Goal: Book appointment/travel/reservation

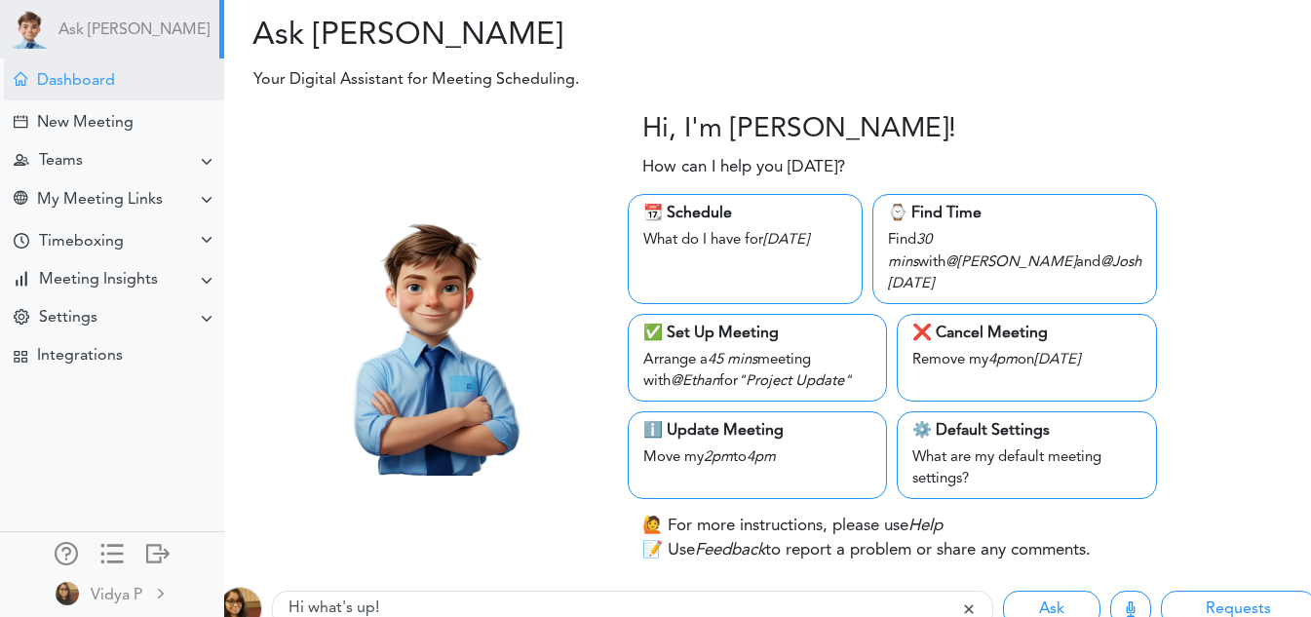
click at [145, 76] on div "Dashboard" at bounding box center [114, 80] width 220 height 42
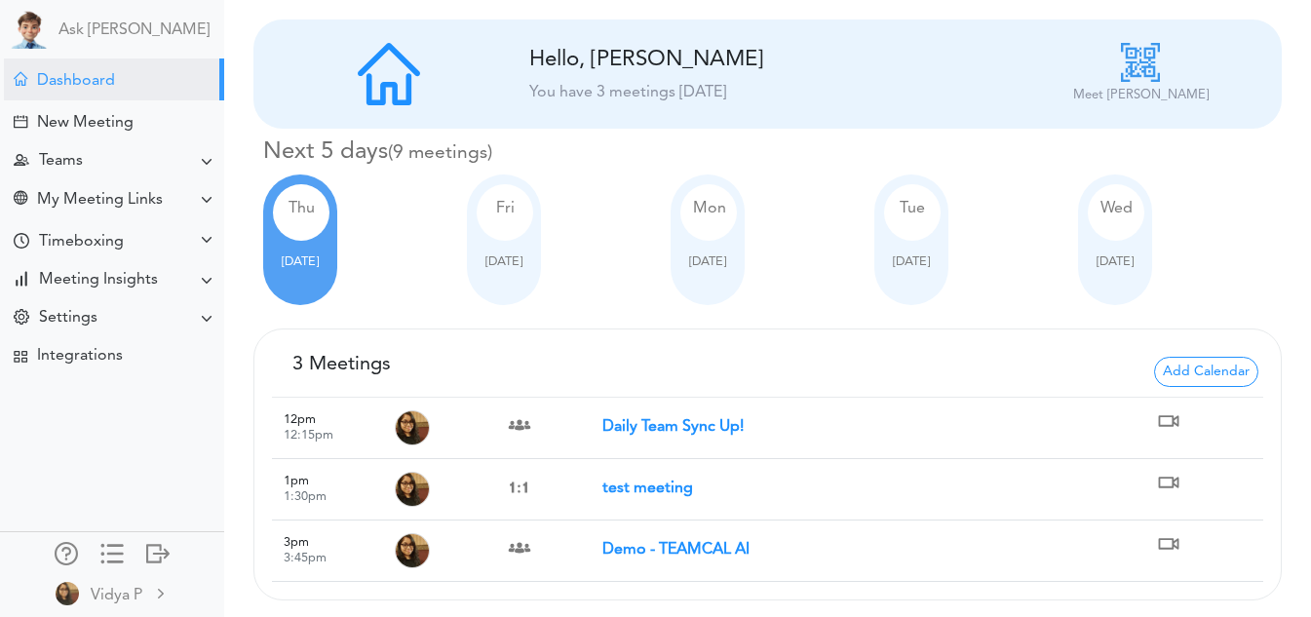
click at [624, 421] on strong "Daily Team Sync Up!" at bounding box center [673, 427] width 141 height 16
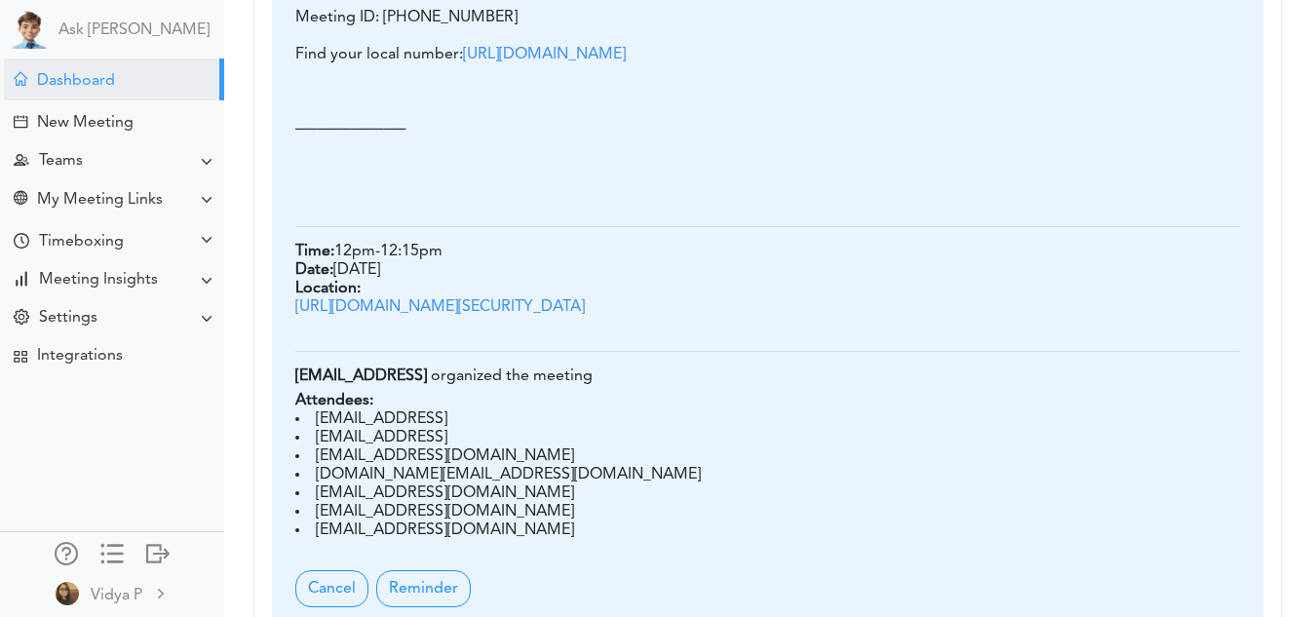
scroll to position [1501, 0]
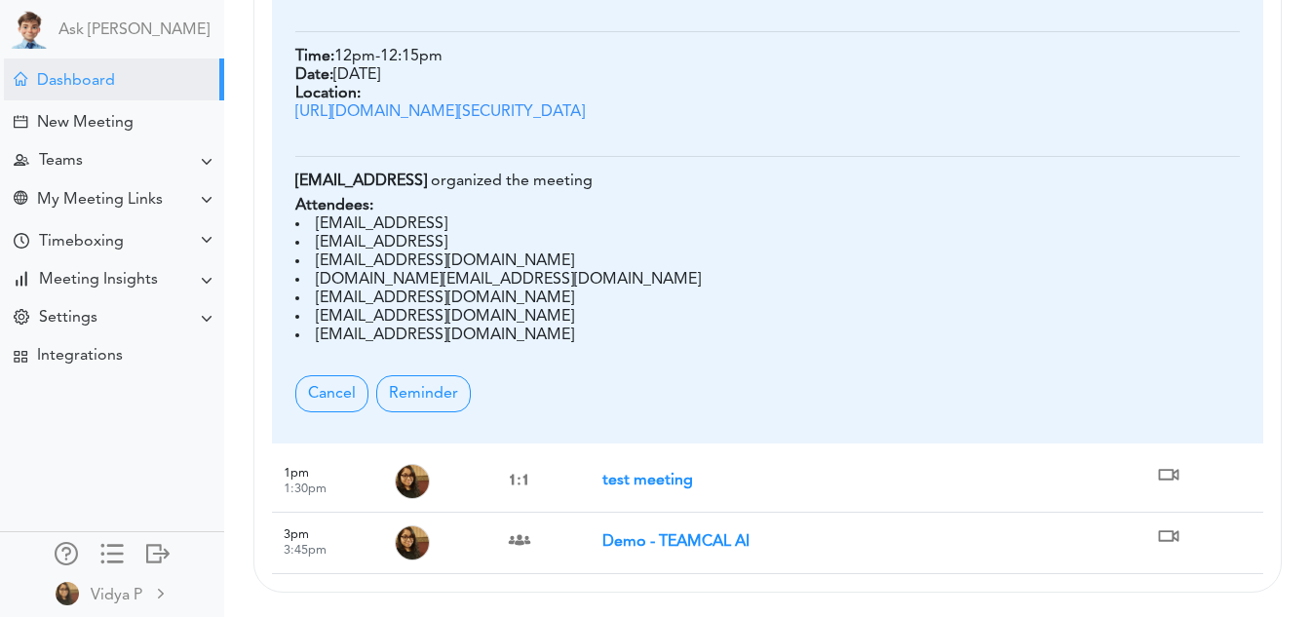
click at [647, 491] on td "test meeting" at bounding box center [878, 481] width 551 height 61
click at [656, 485] on strong "test meeting" at bounding box center [648, 481] width 91 height 16
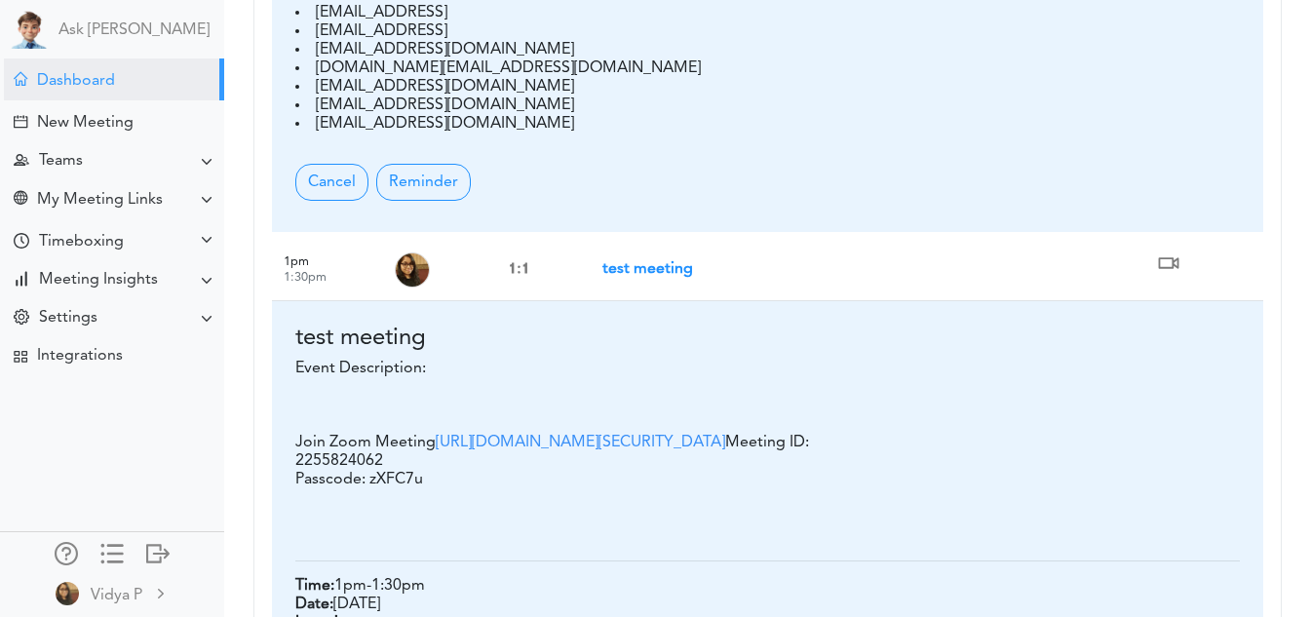
scroll to position [1652, 0]
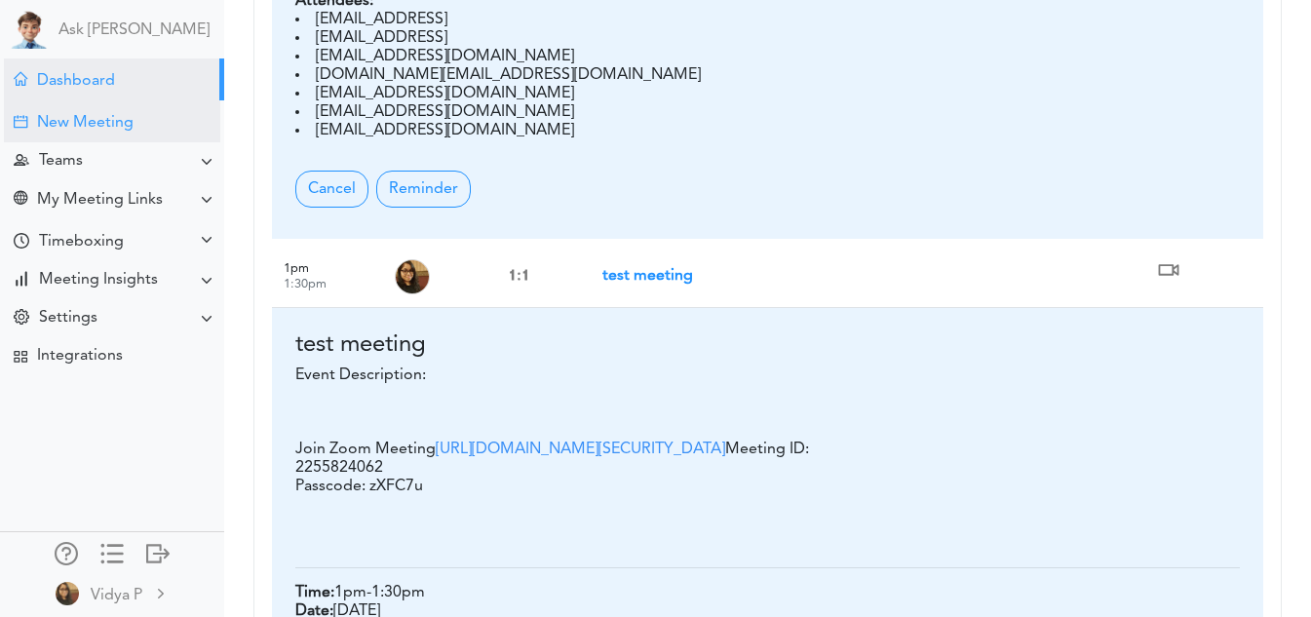
click at [113, 123] on div "New Meeting" at bounding box center [85, 123] width 97 height 19
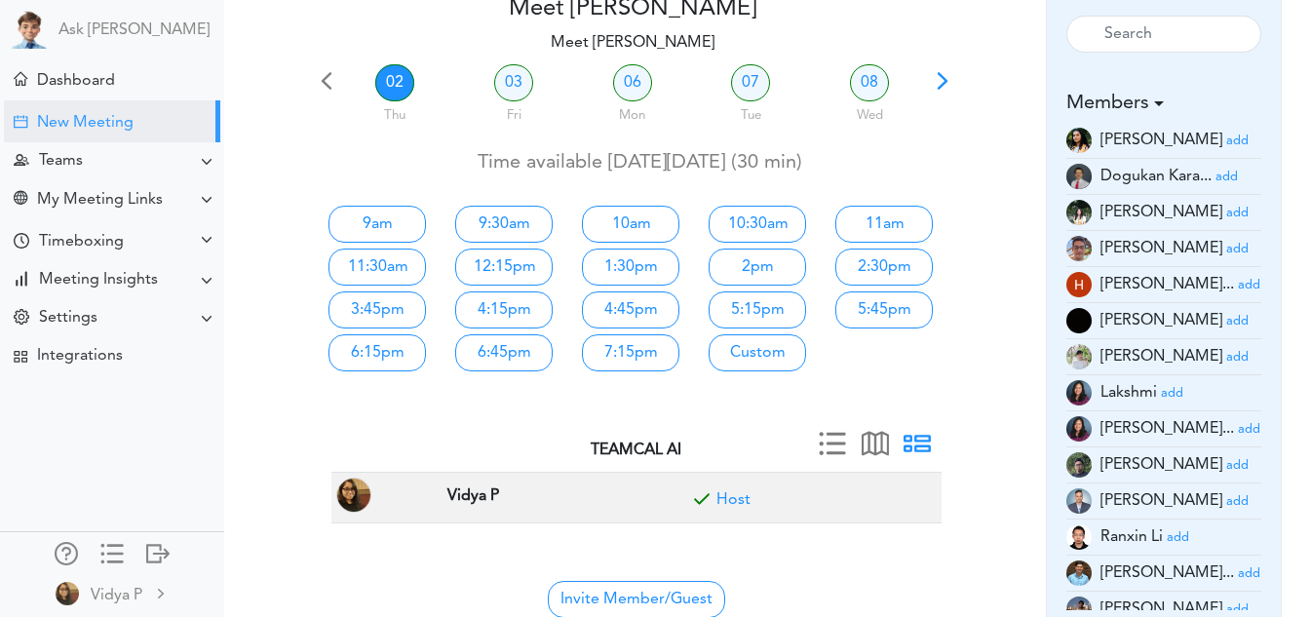
scroll to position [88, 0]
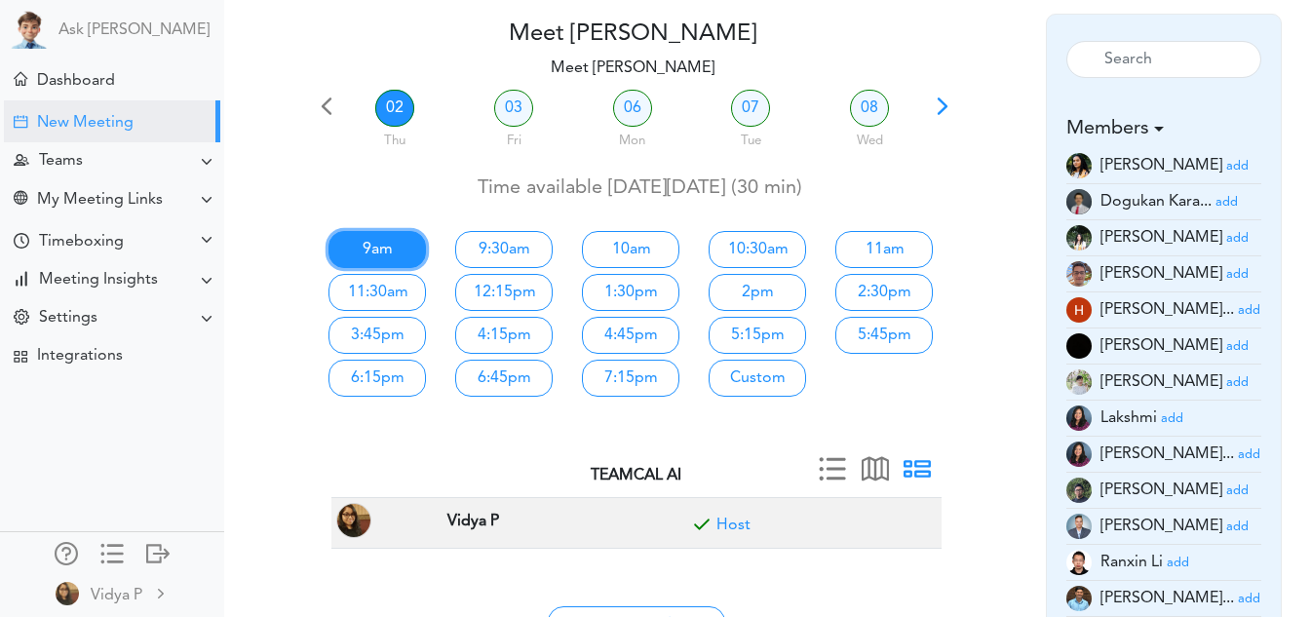
click at [391, 241] on link "9am" at bounding box center [378, 249] width 98 height 37
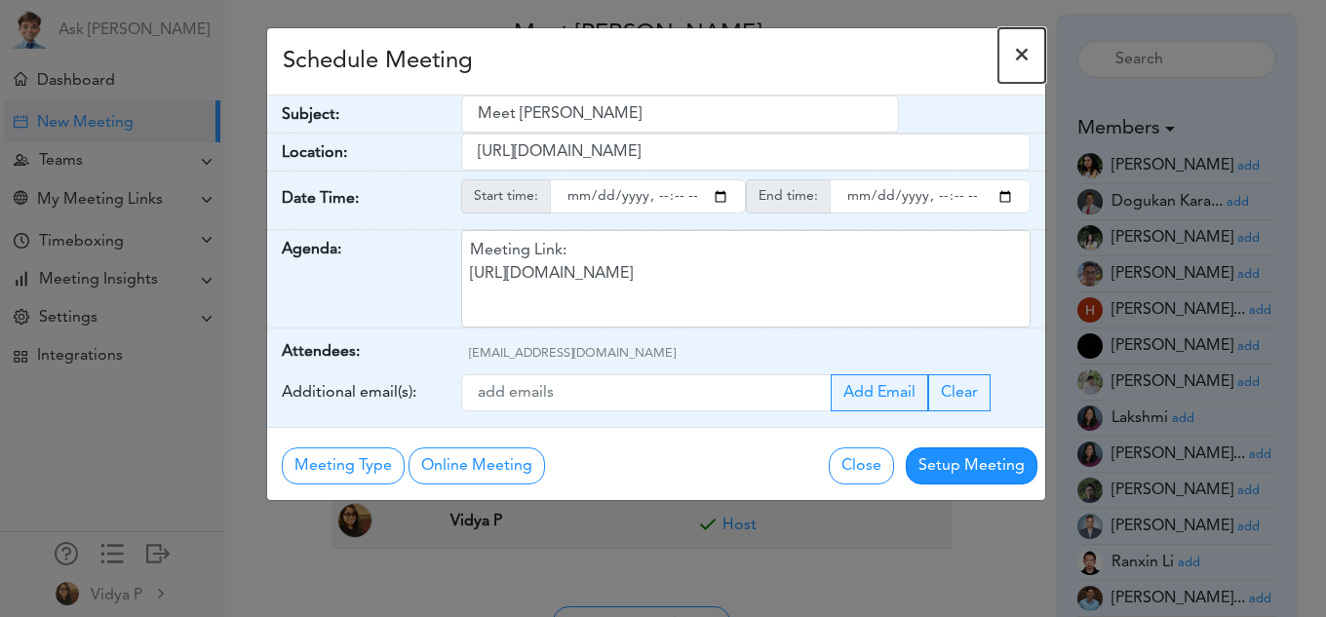
click at [1024, 55] on span "×" at bounding box center [1022, 55] width 16 height 23
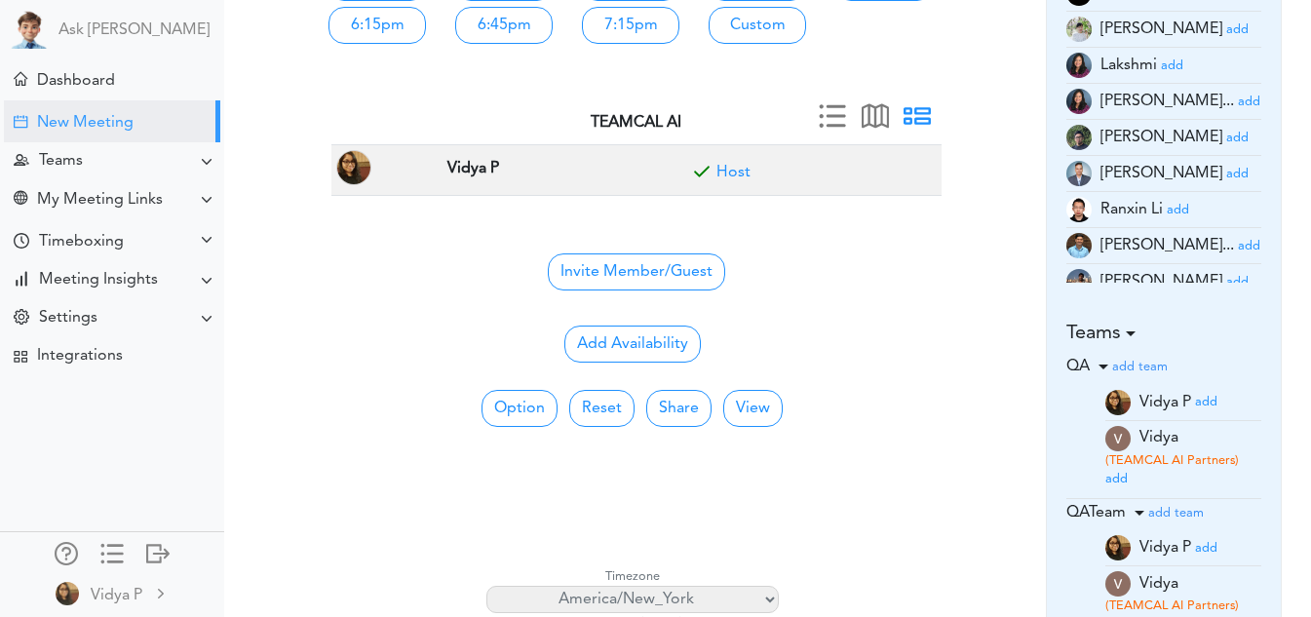
scroll to position [347, 0]
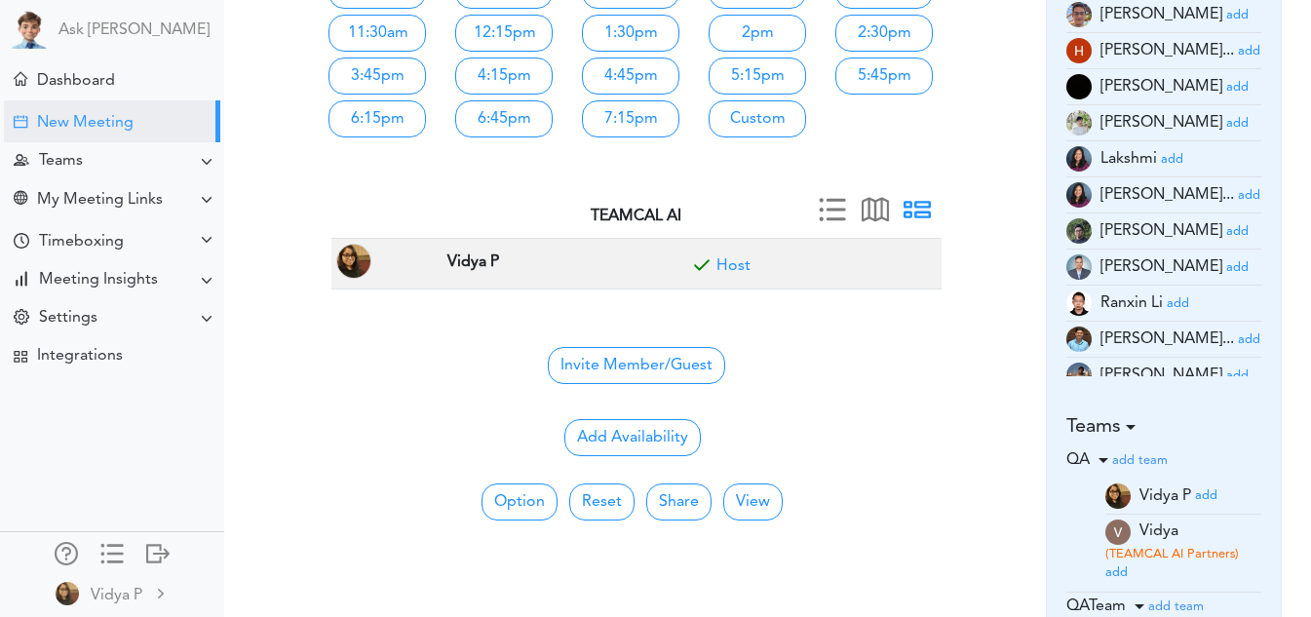
click at [926, 221] on span at bounding box center [917, 216] width 27 height 27
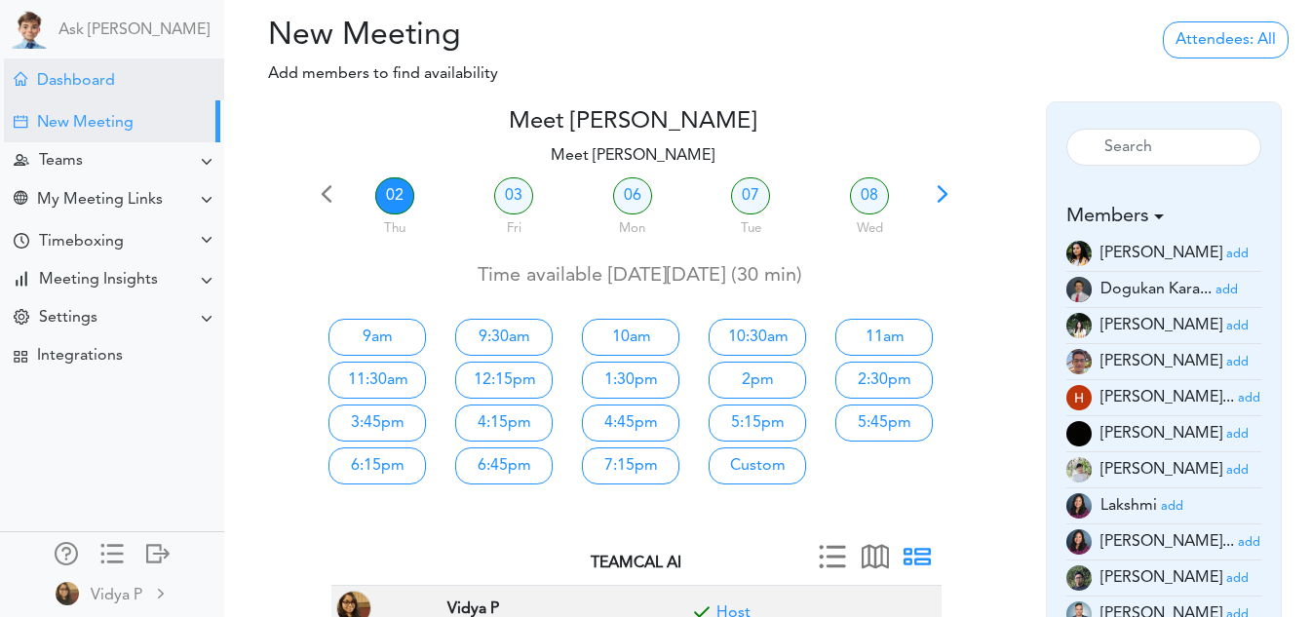
click at [120, 87] on div "Dashboard" at bounding box center [114, 80] width 220 height 42
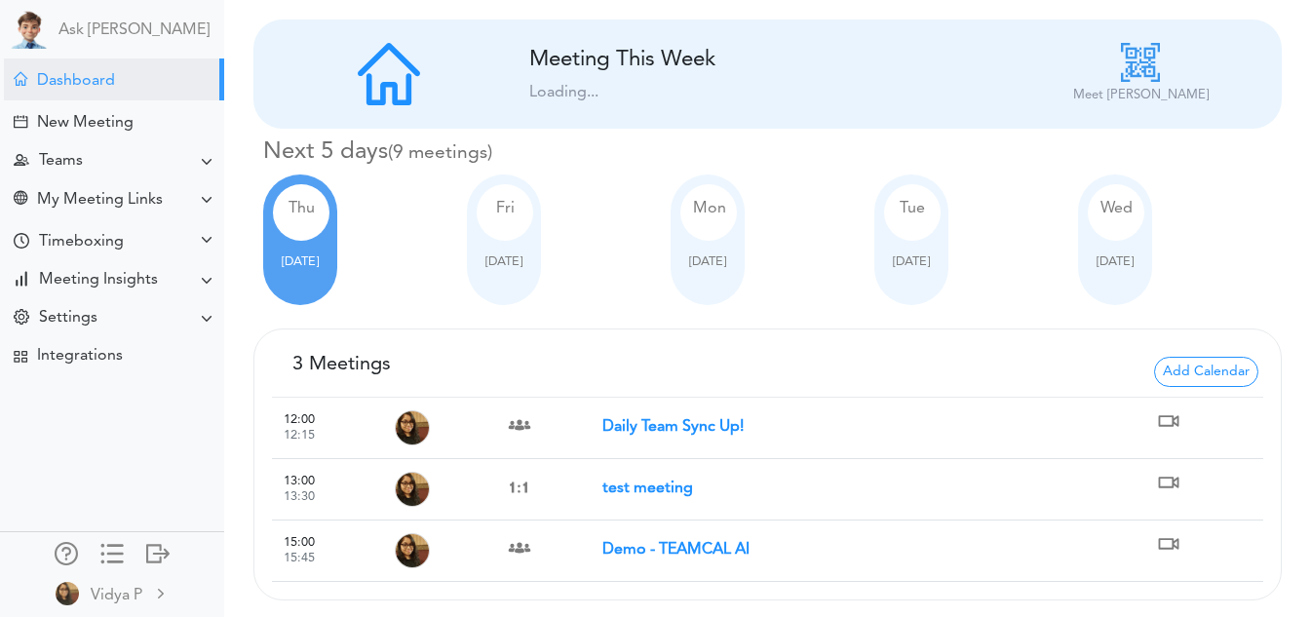
click at [920, 263] on span "Oct 07" at bounding box center [911, 261] width 37 height 13
click at [938, 273] on div "Tue Oct 07" at bounding box center [912, 240] width 74 height 131
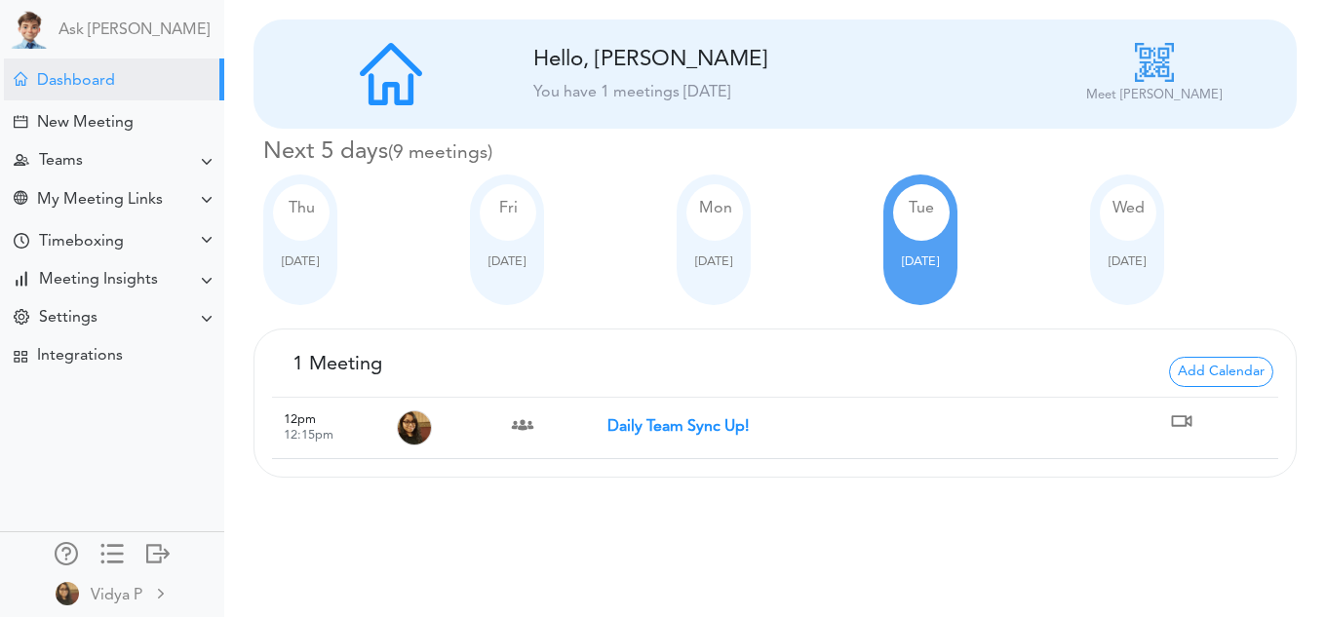
click at [1149, 271] on div "Wed Oct 08" at bounding box center [1127, 240] width 74 height 131
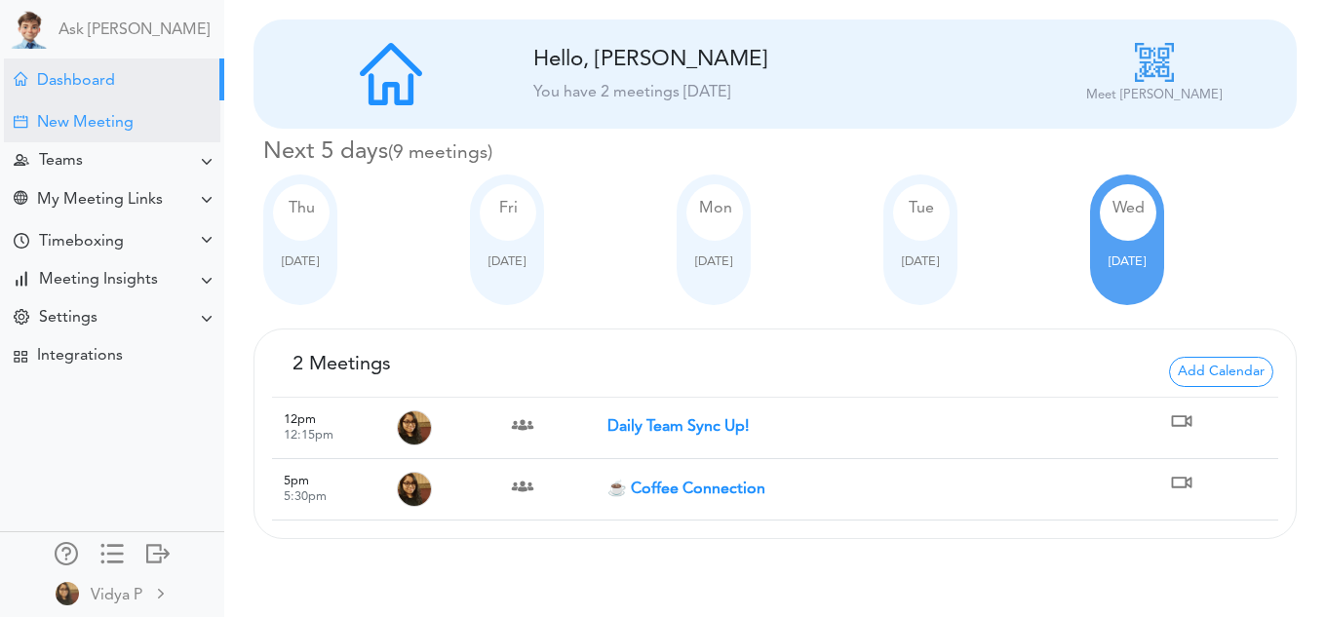
click at [136, 124] on div "New Meeting" at bounding box center [112, 121] width 216 height 42
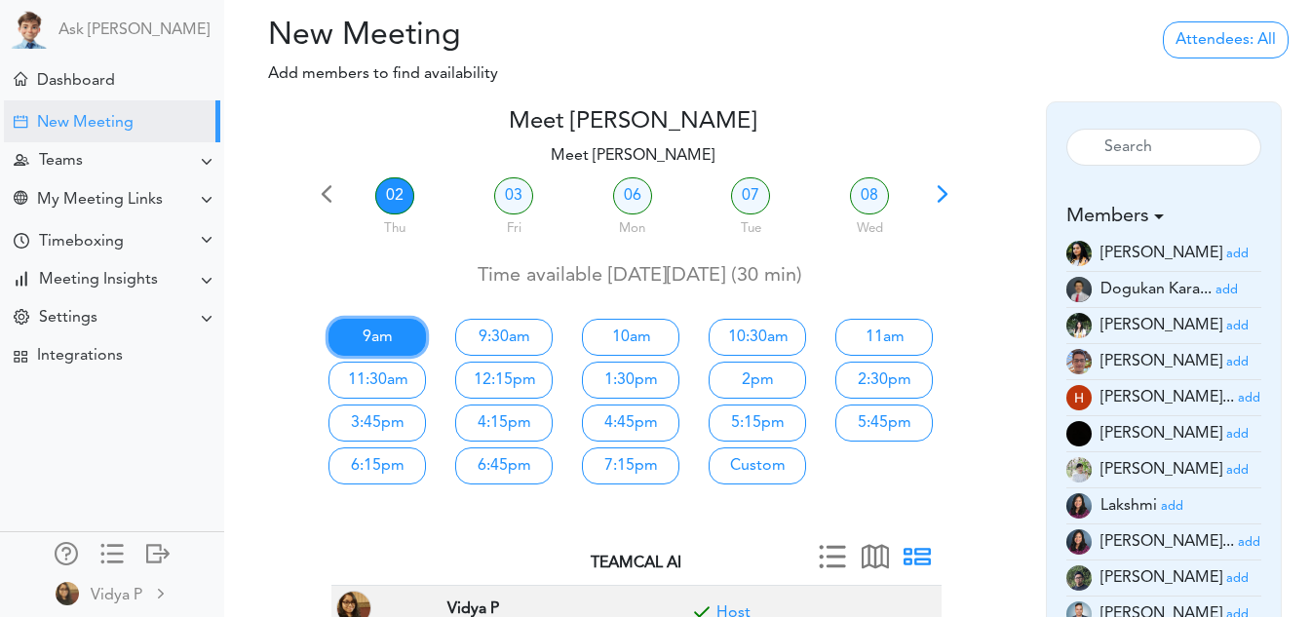
click at [394, 345] on link "9am" at bounding box center [378, 337] width 98 height 37
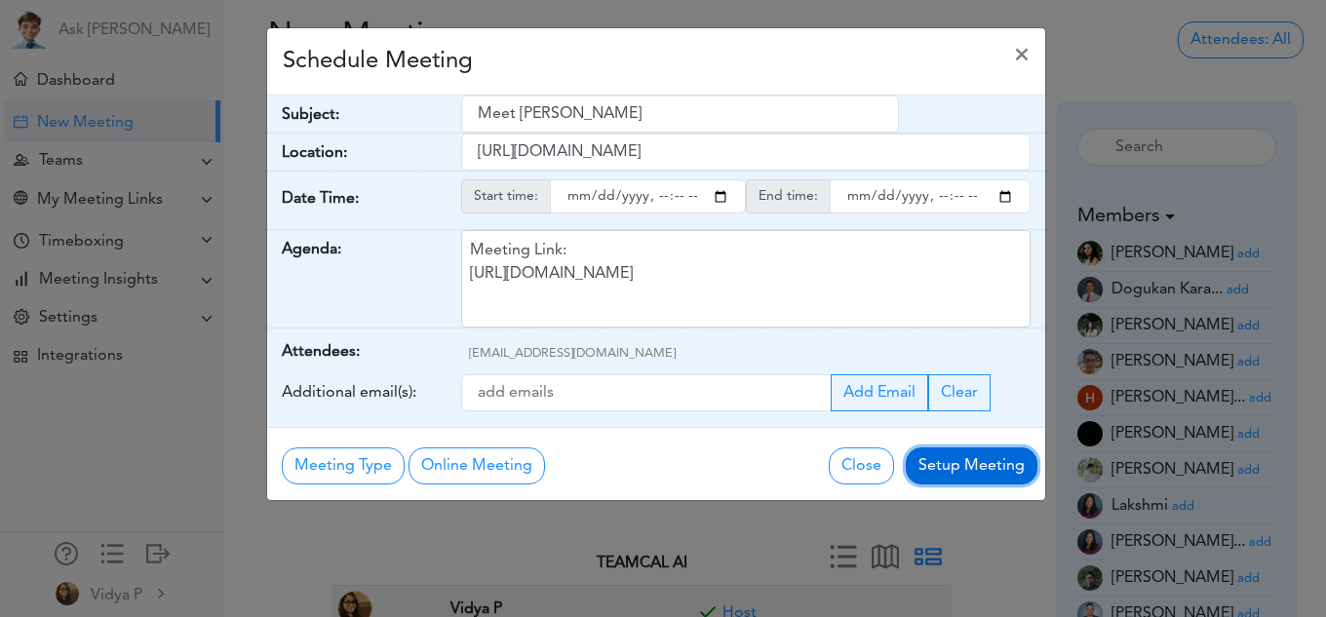
click at [977, 462] on button "Setup Meeting" at bounding box center [972, 466] width 132 height 37
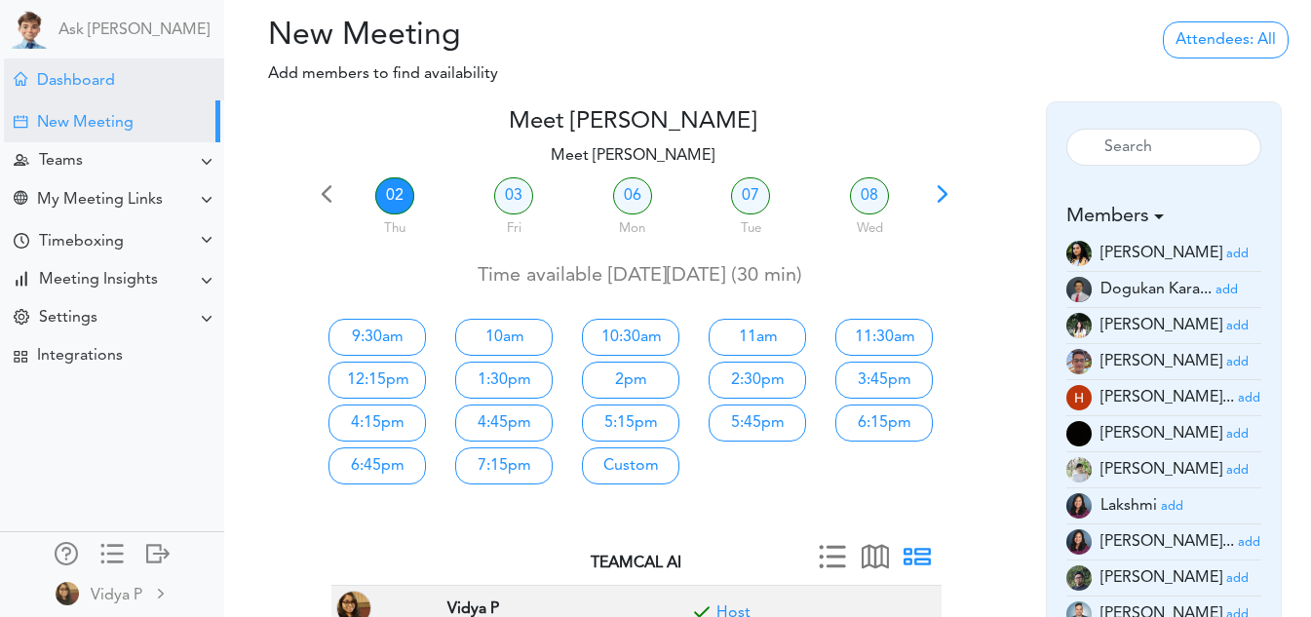
click at [92, 82] on div "Dashboard" at bounding box center [76, 81] width 78 height 19
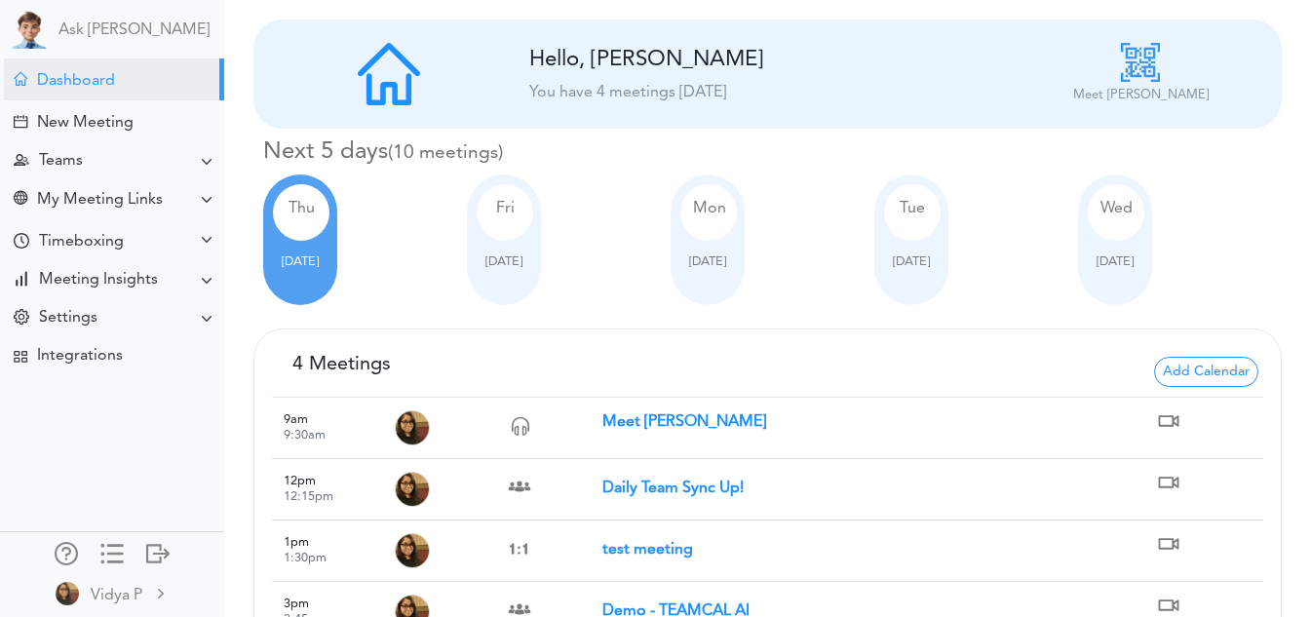
scroll to position [69, 0]
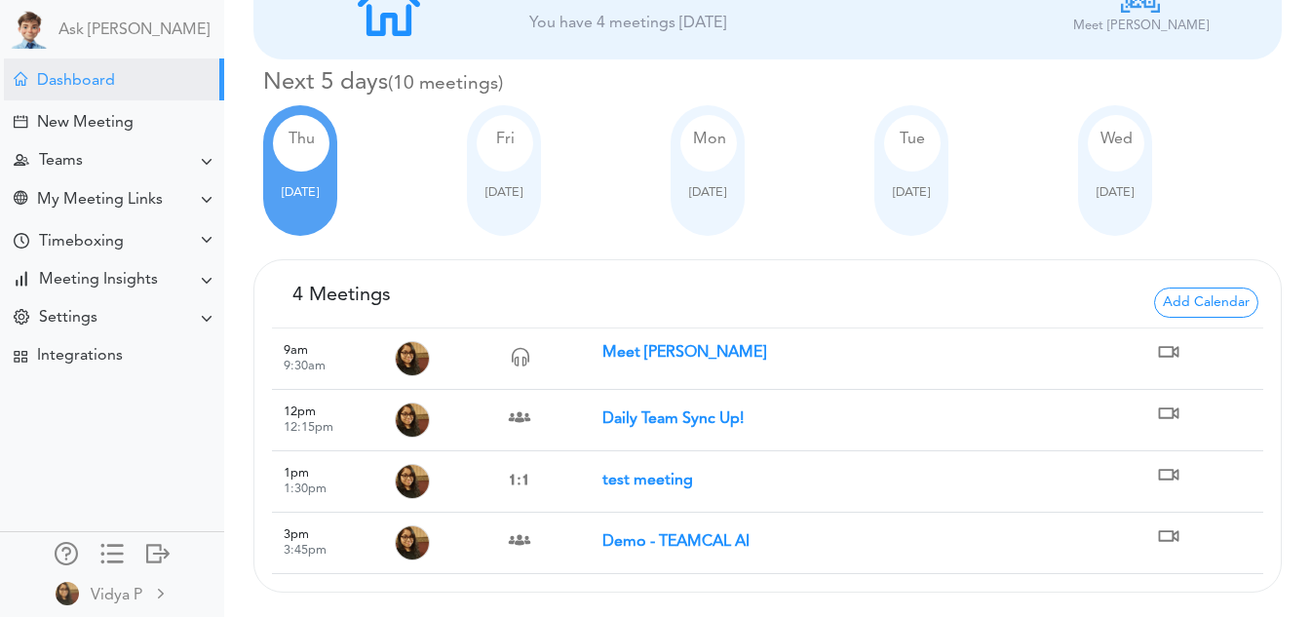
click at [634, 356] on strong "Meet [PERSON_NAME]" at bounding box center [685, 353] width 164 height 16
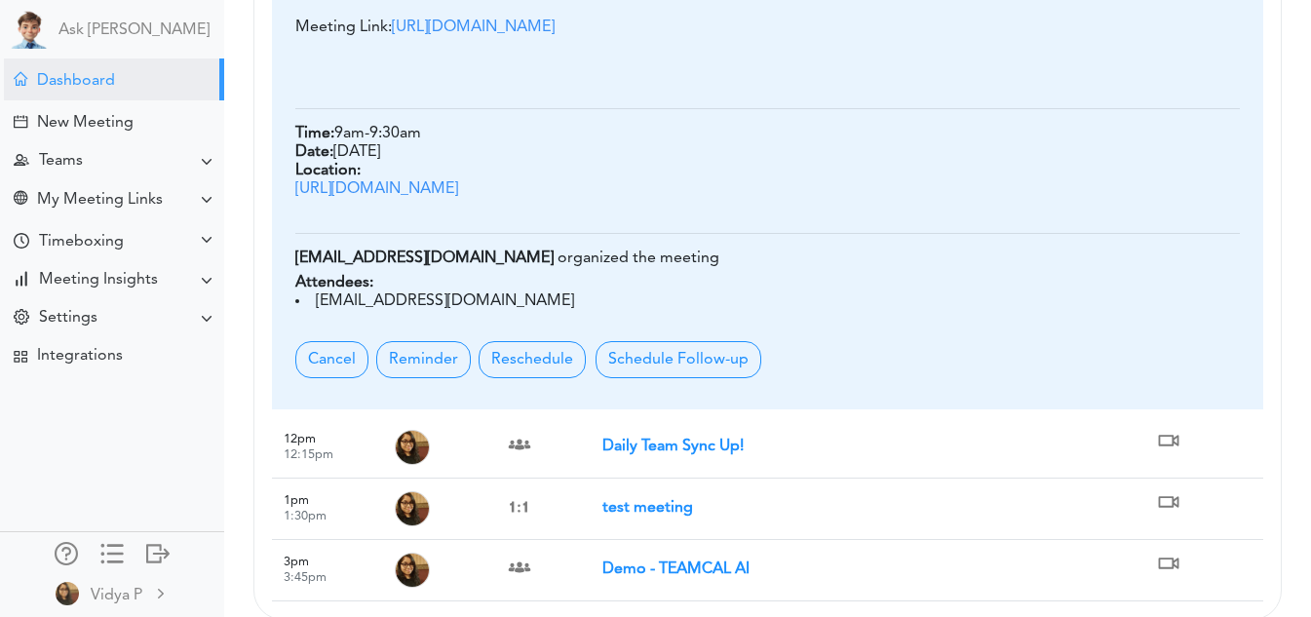
scroll to position [575, 0]
click at [526, 377] on button "Reschedule" at bounding box center [532, 358] width 107 height 37
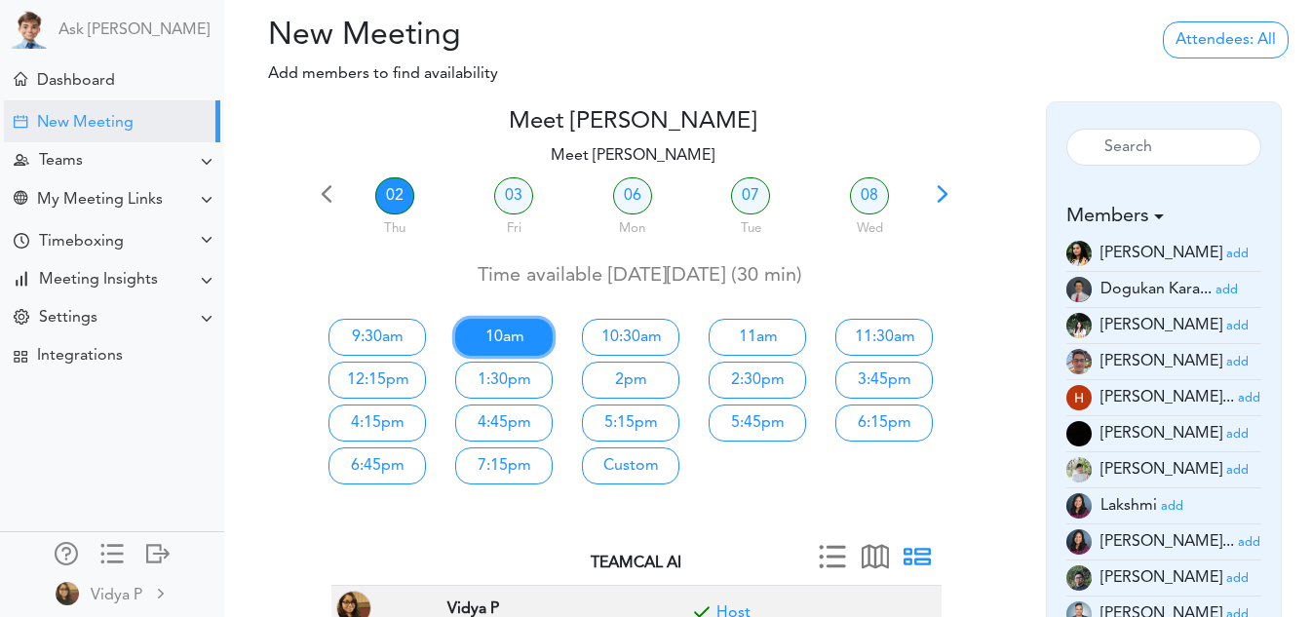
click at [516, 342] on link "10am" at bounding box center [504, 337] width 98 height 37
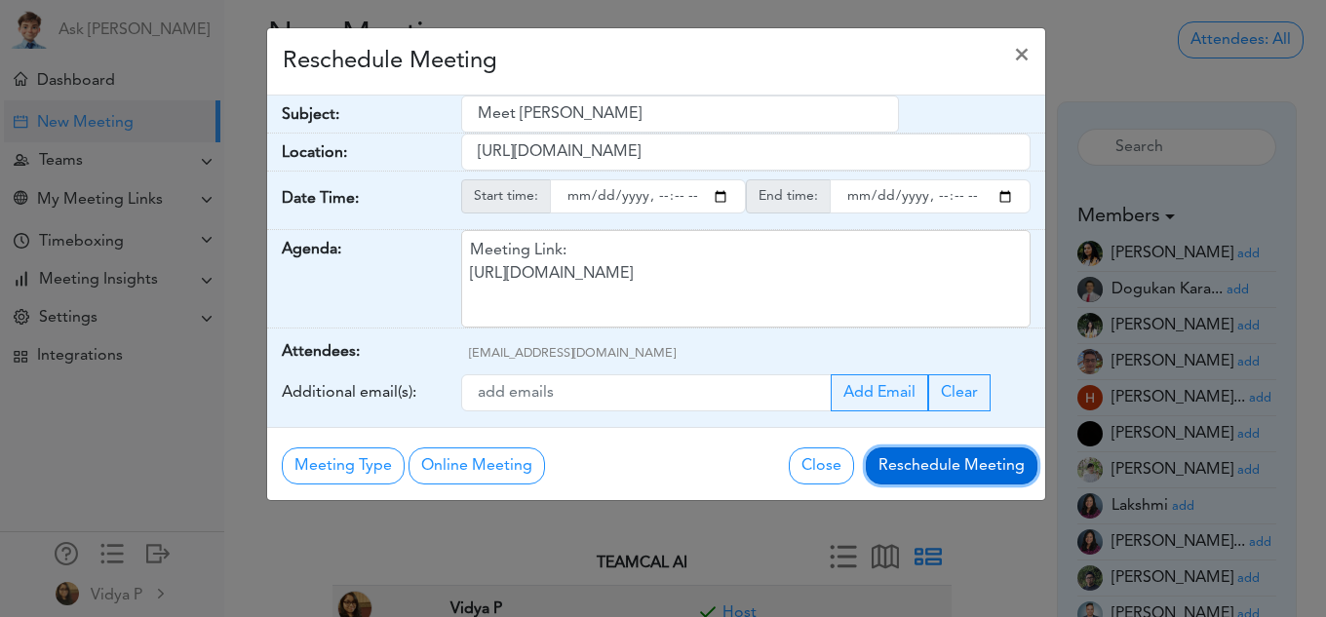
click at [926, 469] on button "Reschedule Meeting" at bounding box center [952, 466] width 172 height 37
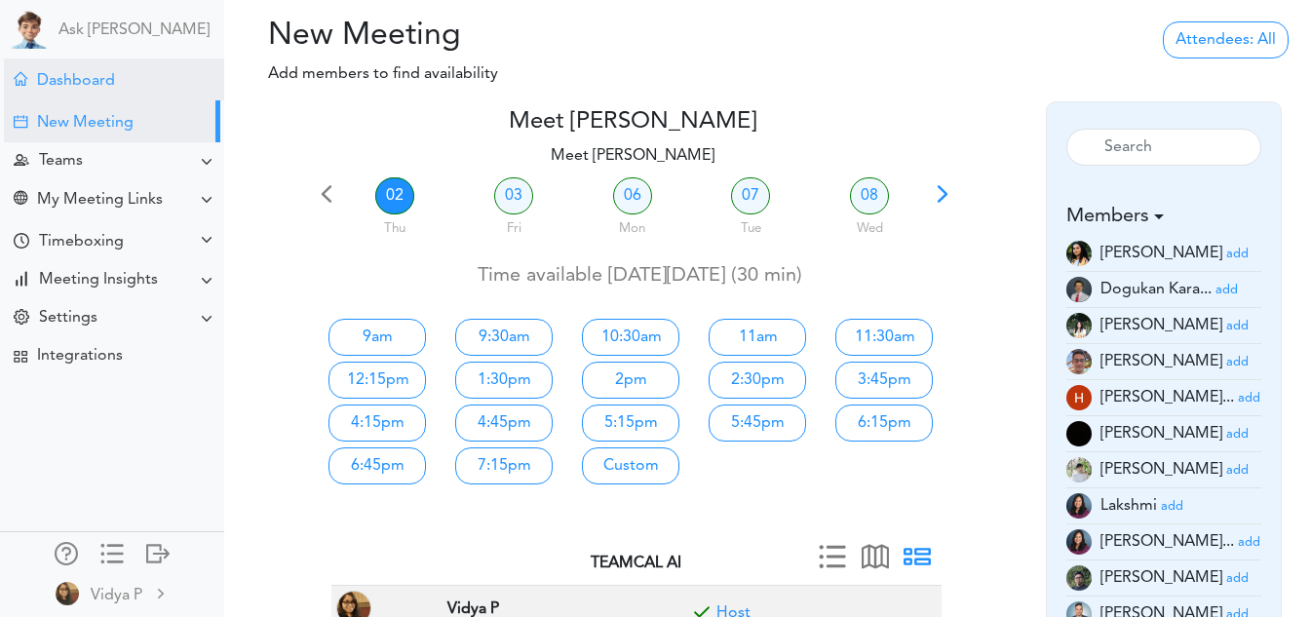
click at [139, 91] on div "Dashboard" at bounding box center [114, 80] width 220 height 42
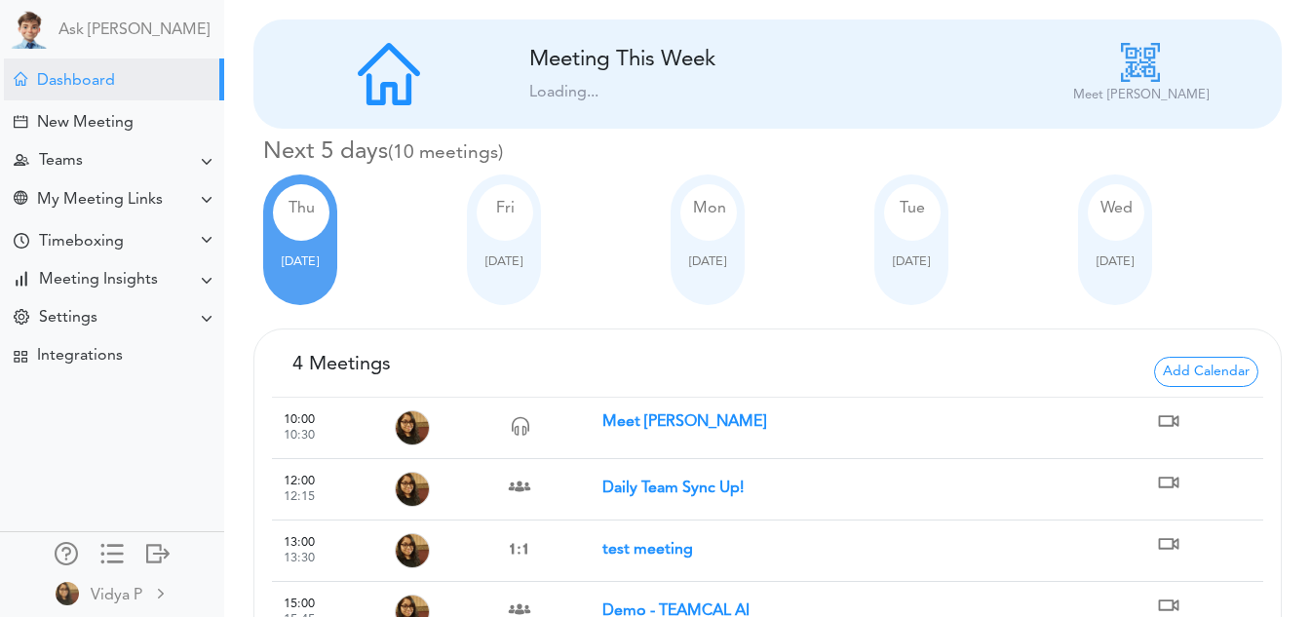
scroll to position [69, 0]
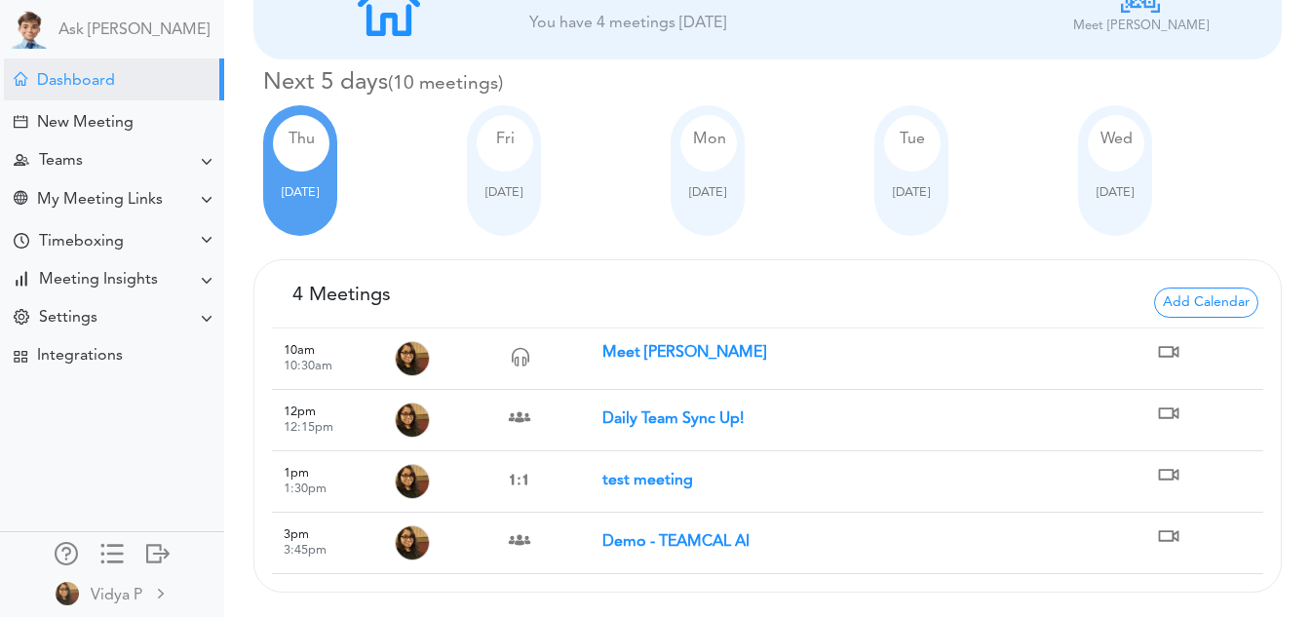
click at [625, 355] on strong "Meet [PERSON_NAME]" at bounding box center [685, 353] width 164 height 16
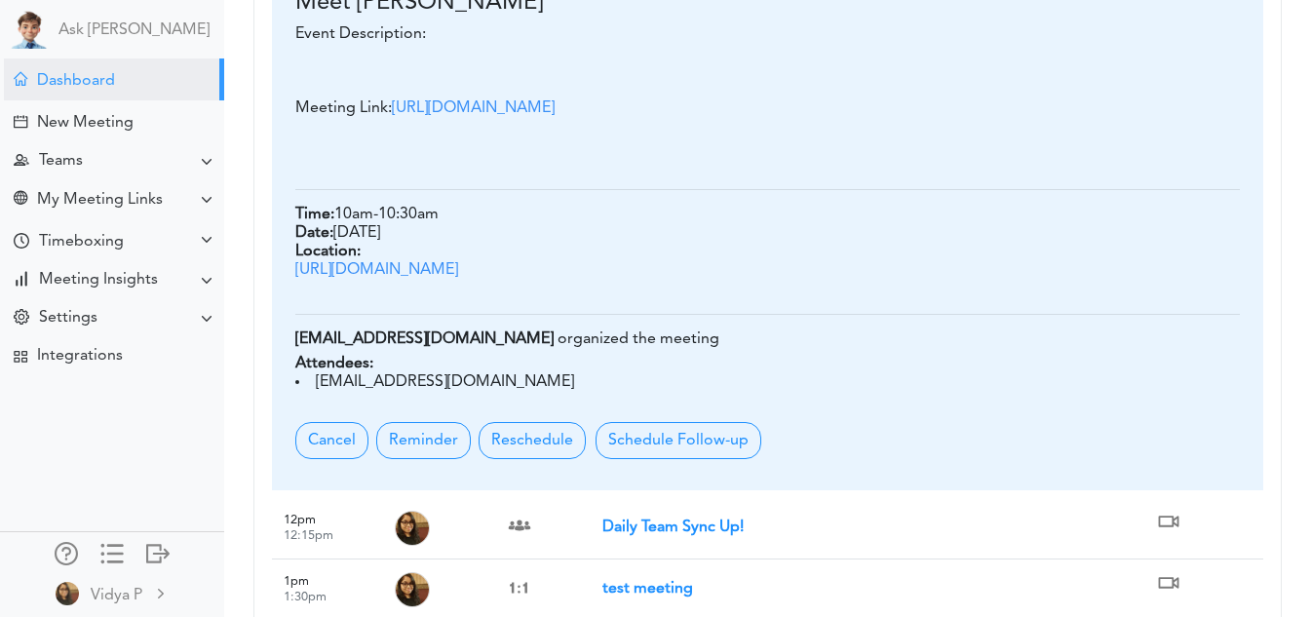
scroll to position [505, 0]
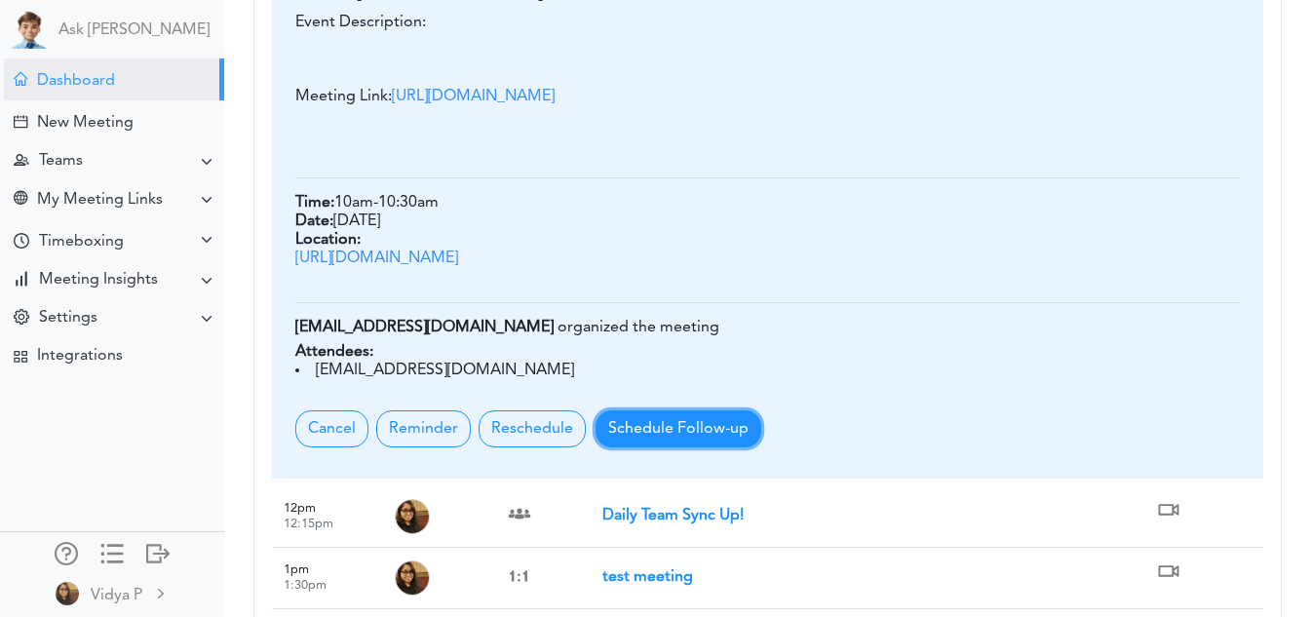
click at [670, 448] on button "Schedule Follow-up" at bounding box center [679, 429] width 166 height 37
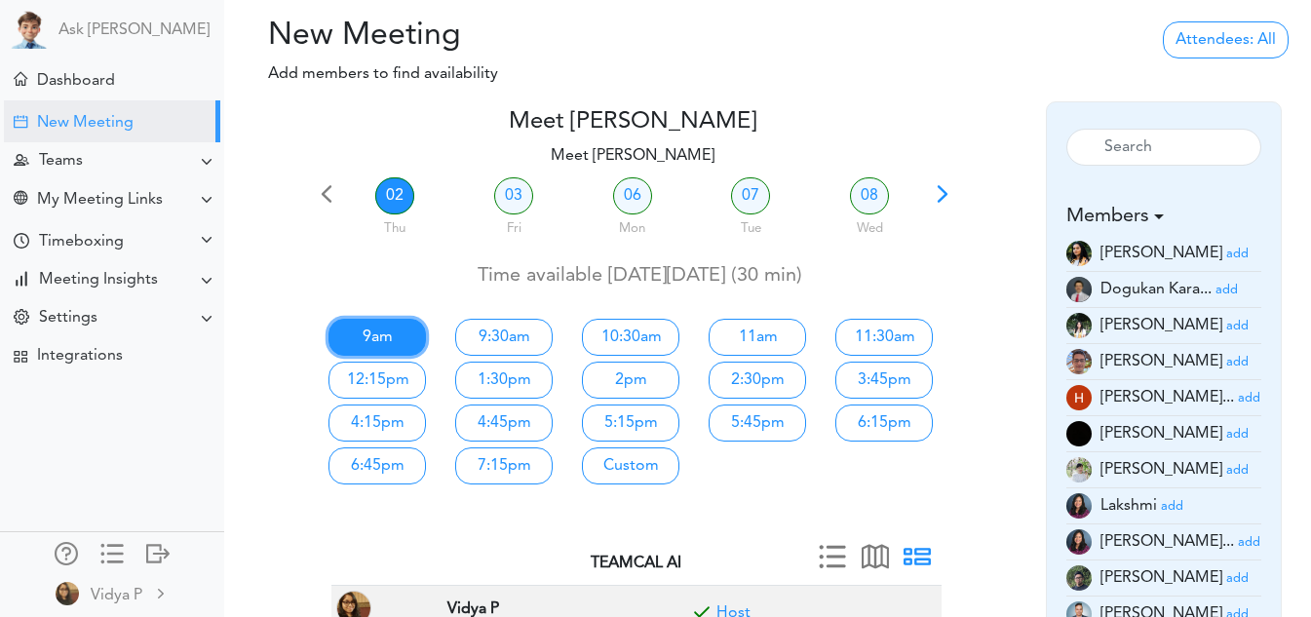
click at [410, 346] on link "9am" at bounding box center [378, 337] width 98 height 37
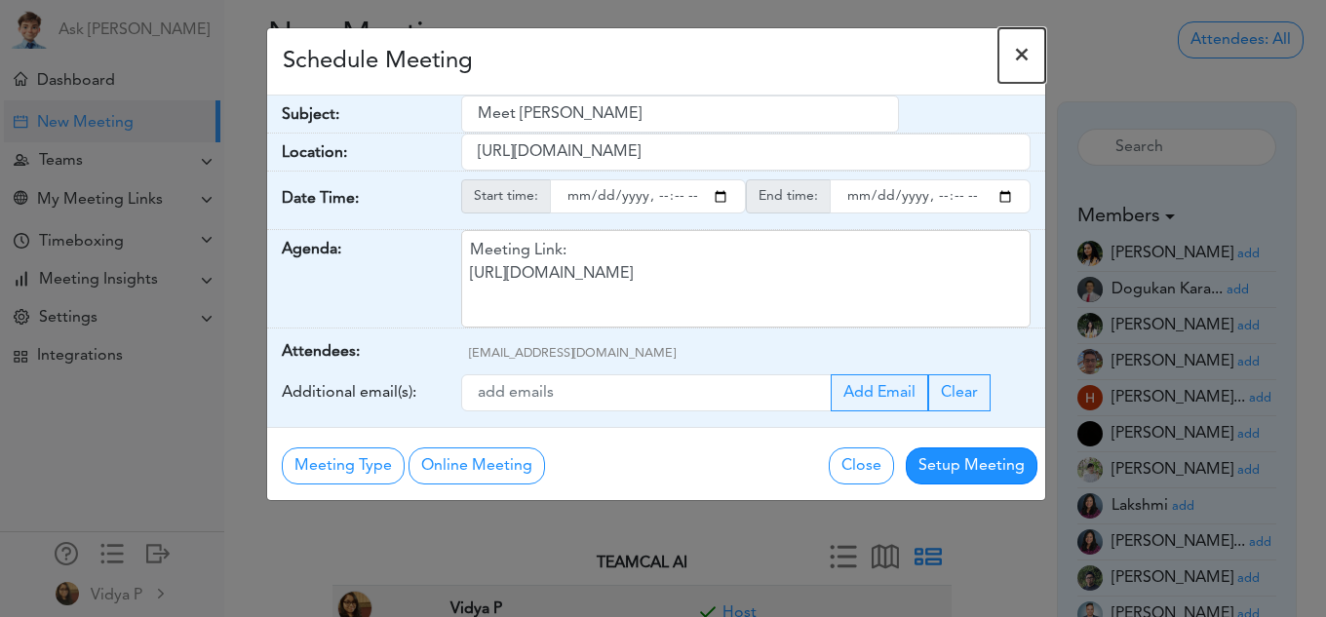
click at [1018, 48] on span "×" at bounding box center [1022, 55] width 16 height 23
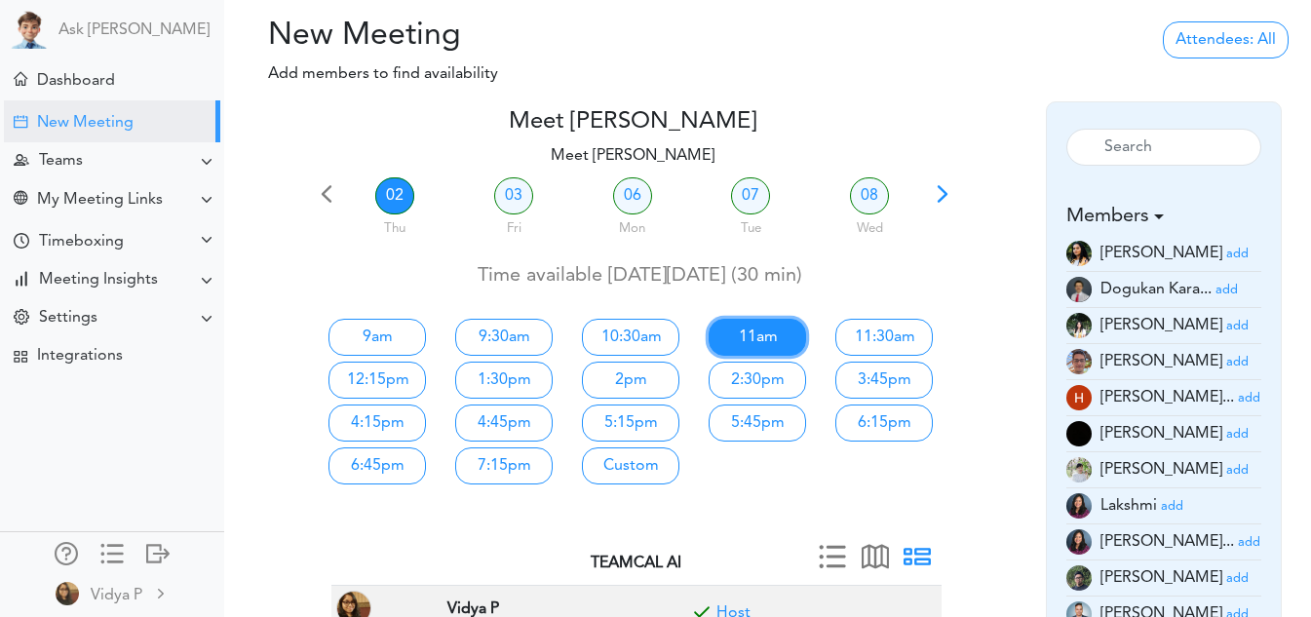
click at [767, 334] on link "11am" at bounding box center [758, 337] width 98 height 37
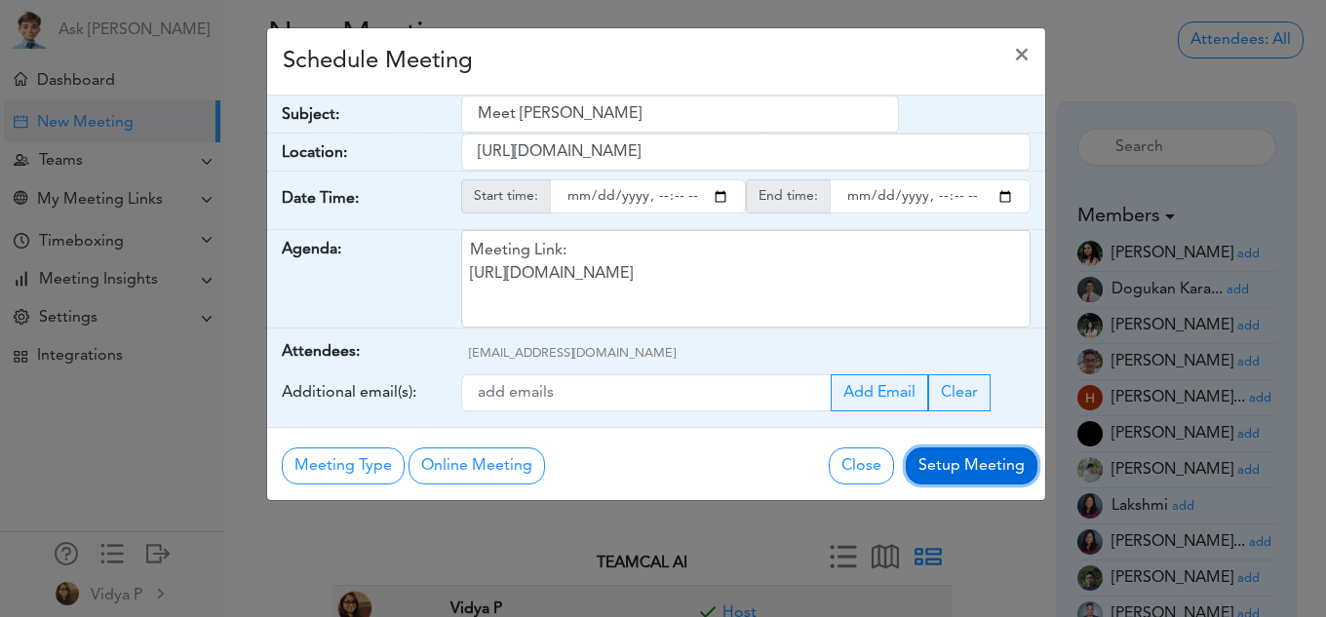
click at [945, 470] on button "Setup Meeting" at bounding box center [972, 466] width 132 height 37
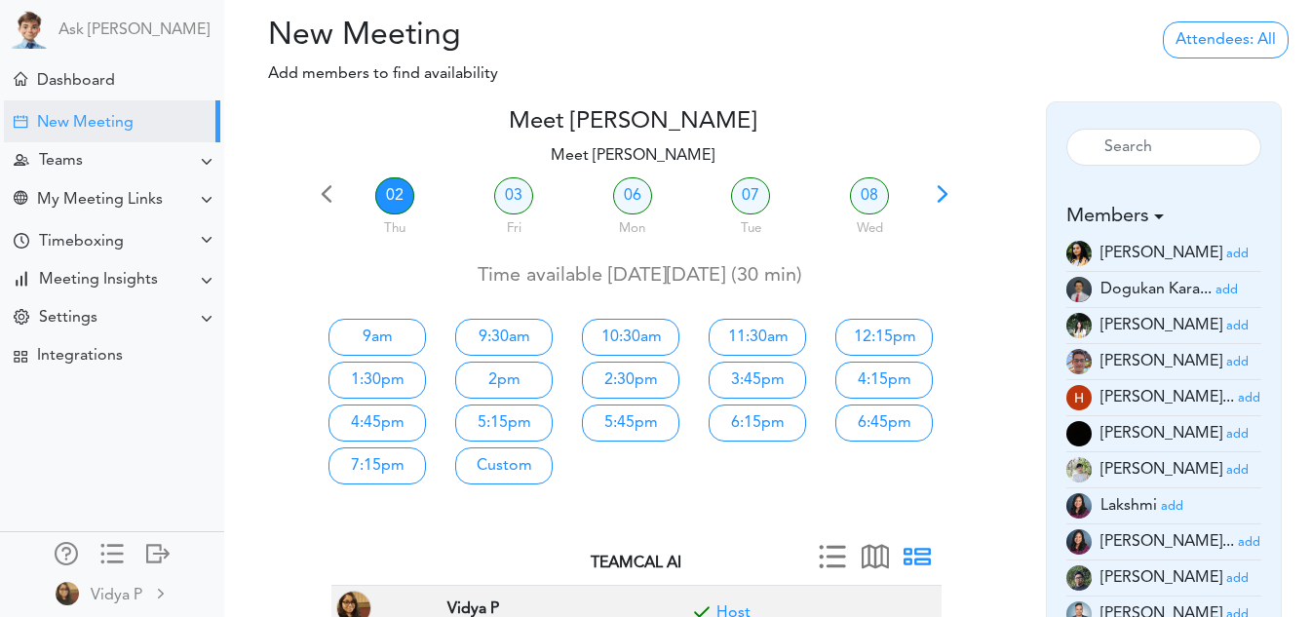
click at [272, 293] on div at bounding box center [281, 298] width 64 height 380
click at [166, 70] on div "Dashboard" at bounding box center [114, 80] width 220 height 42
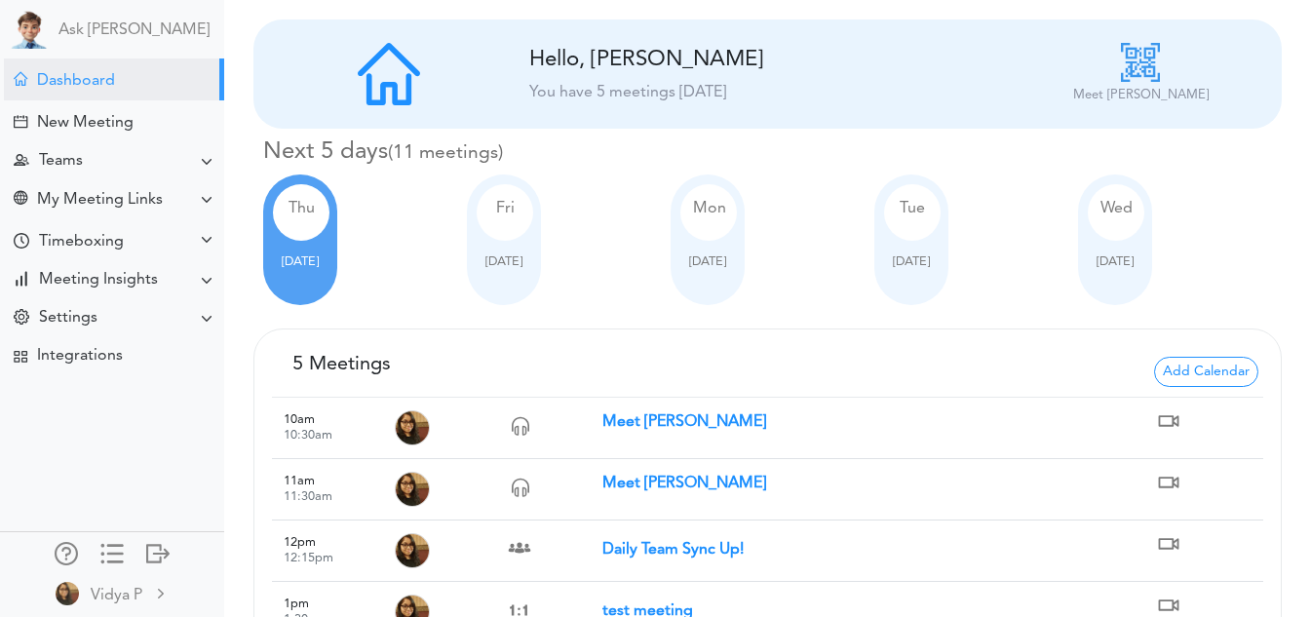
scroll to position [131, 0]
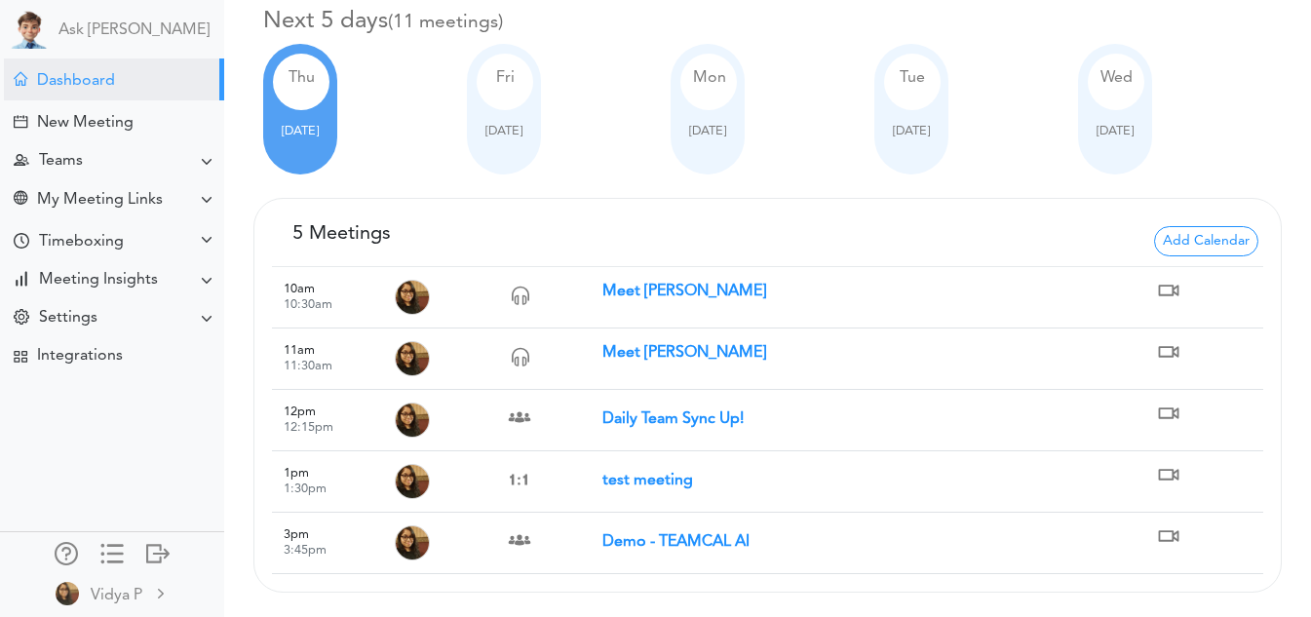
click at [640, 354] on strong "Meet [PERSON_NAME]" at bounding box center [685, 353] width 164 height 16
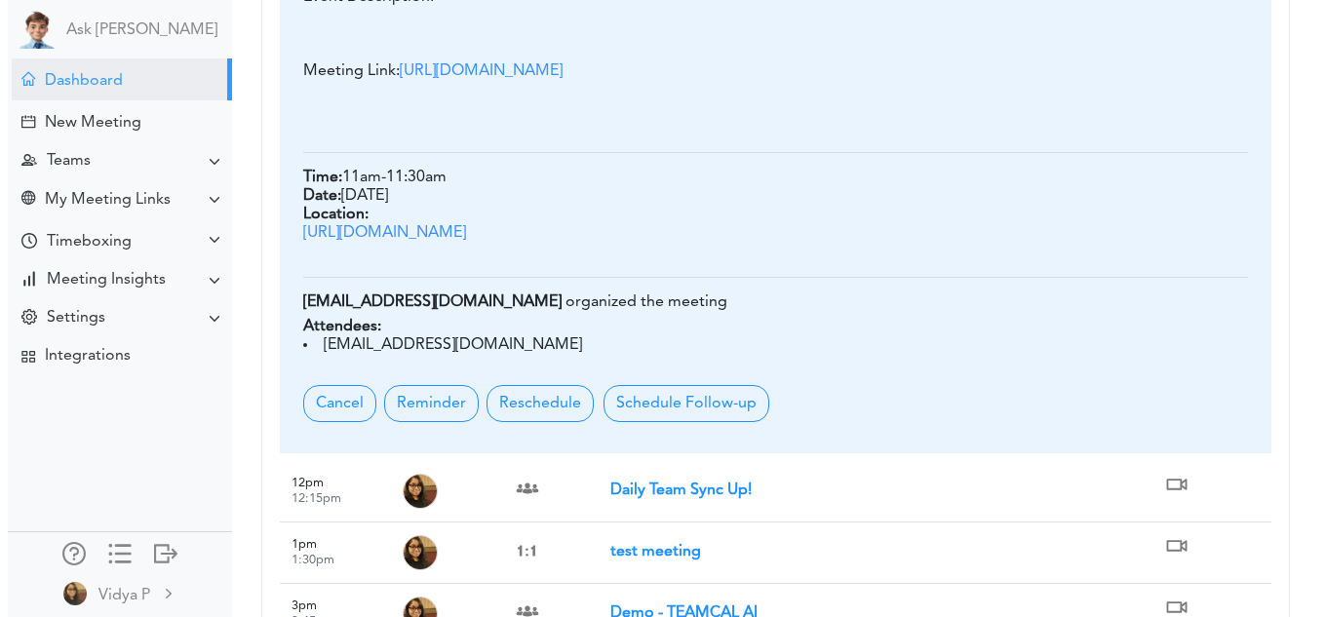
scroll to position [700, 0]
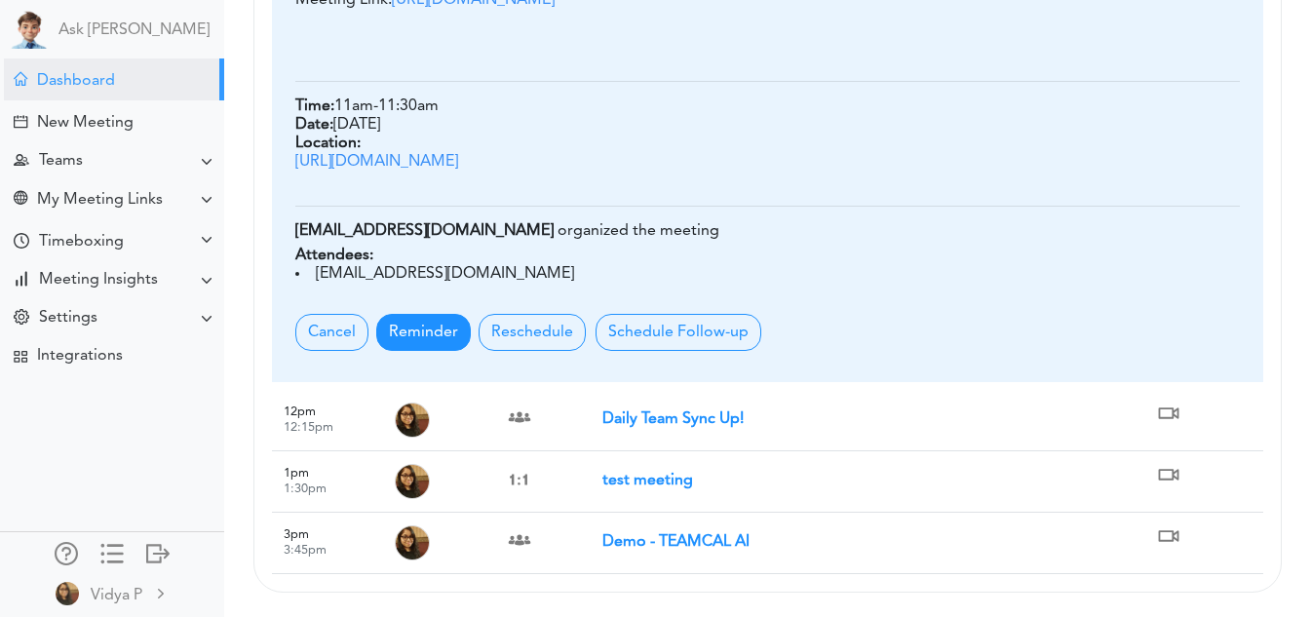
click at [446, 336] on span "Reminder" at bounding box center [423, 332] width 95 height 37
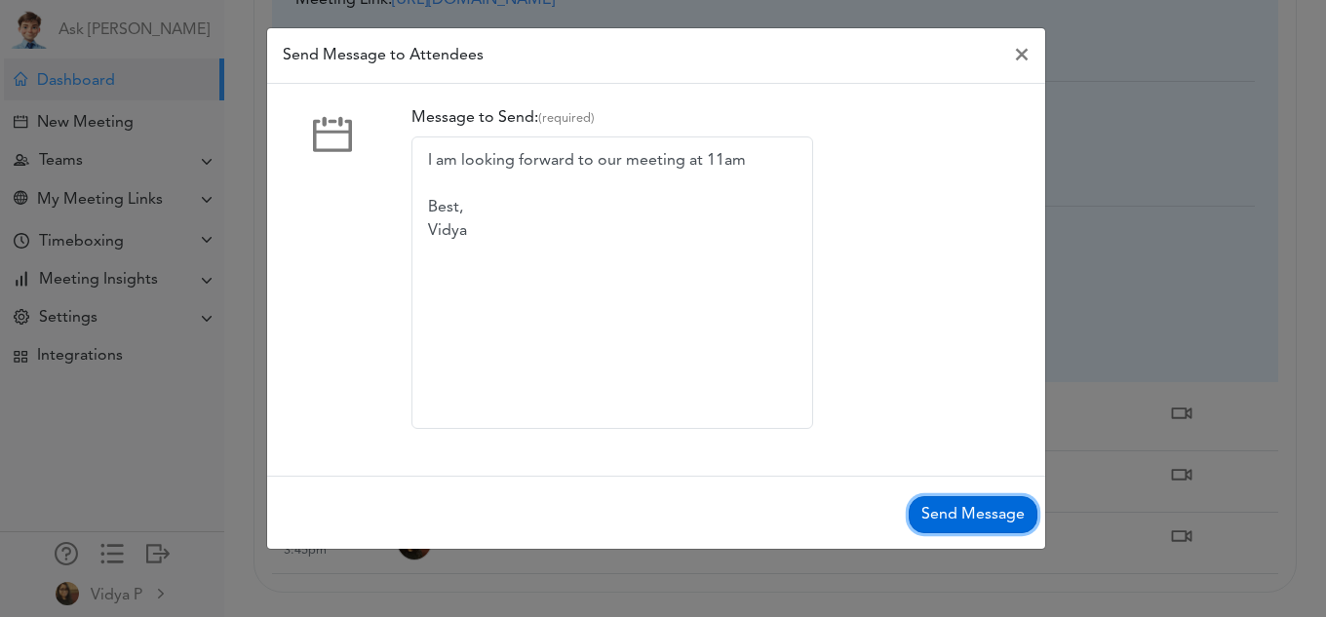
click at [933, 506] on button "Send Message" at bounding box center [973, 514] width 129 height 37
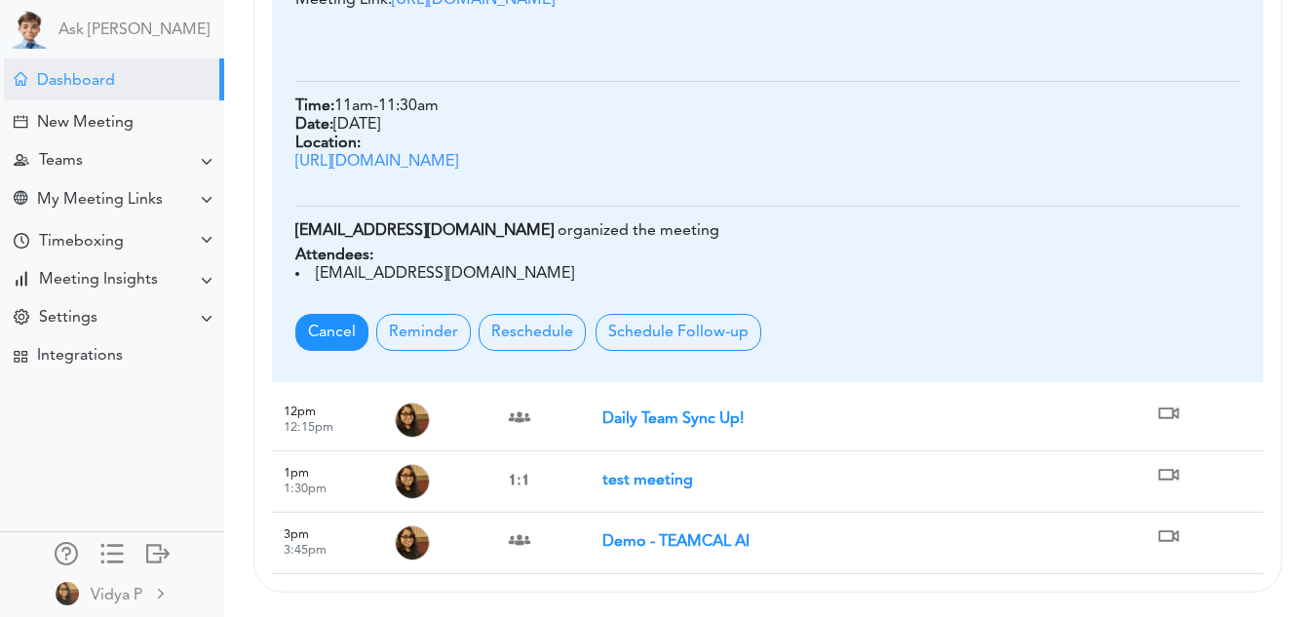
click at [344, 336] on span "Cancel" at bounding box center [331, 332] width 73 height 37
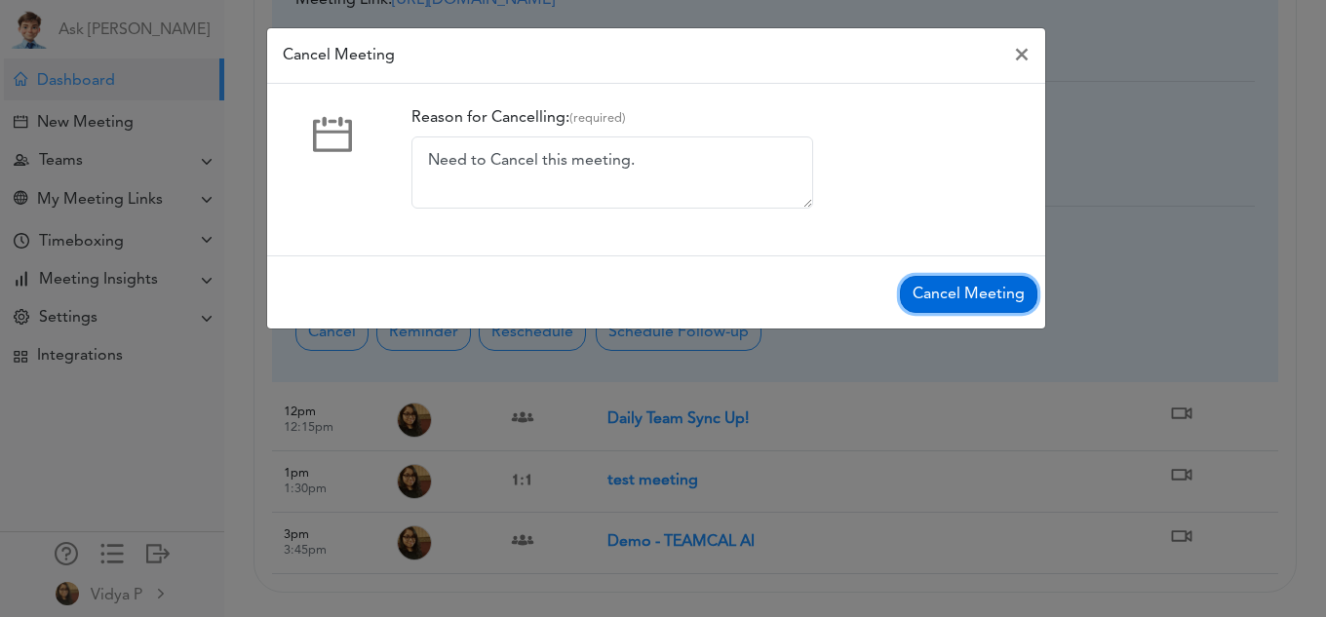
click at [929, 293] on button "Cancel Meeting" at bounding box center [968, 294] width 137 height 37
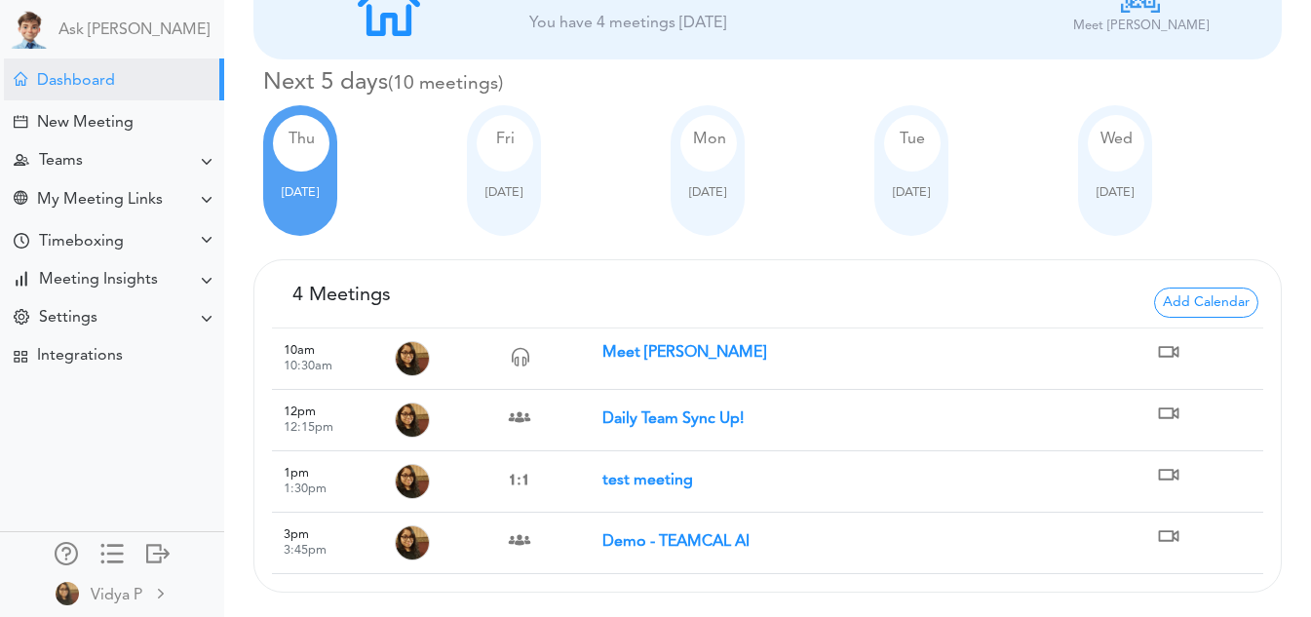
scroll to position [69, 0]
